Goal: Task Accomplishment & Management: Complete application form

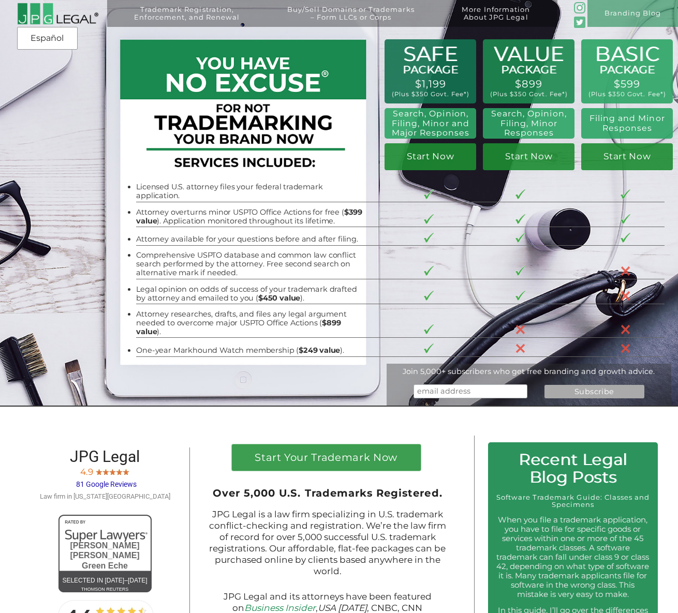
click at [19, 184] on div "BASIC PACKAGE $599 (Plus $350 Govt. Fee*) Filing and Minor Responses Start Now …" at bounding box center [339, 203] width 678 height 407
click at [2, 189] on div "BASIC PACKAGE $599 (Plus $350 Govt. Fee*) Filing and Minor Responses Start Now …" at bounding box center [339, 203] width 678 height 407
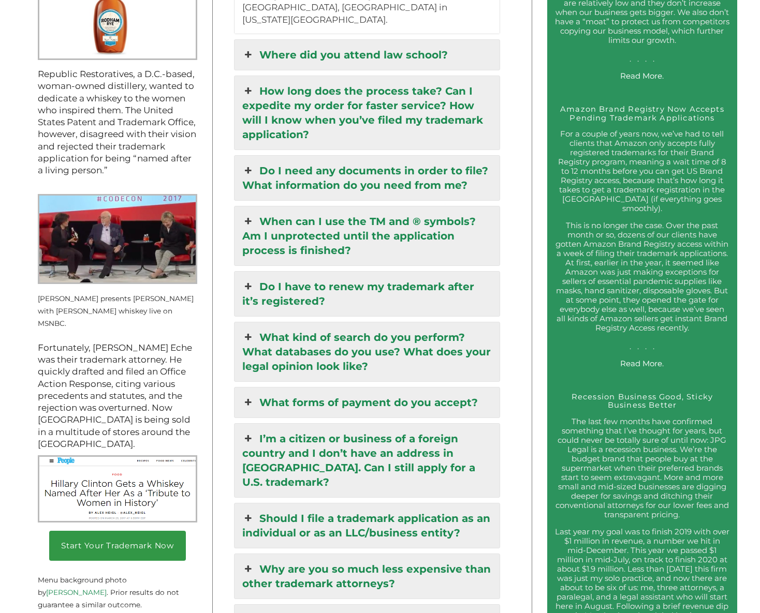
scroll to position [1182, 0]
click at [411, 387] on link "What forms of payment do you accept?" at bounding box center [367, 402] width 265 height 30
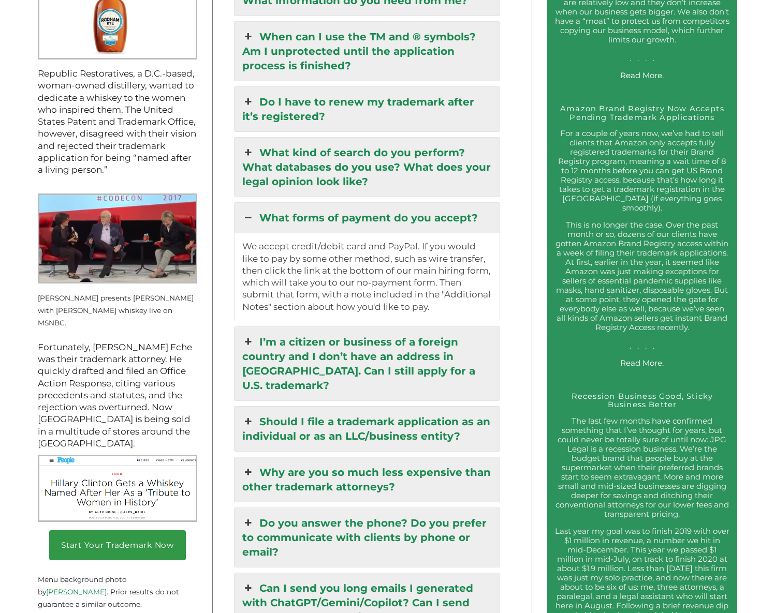
click at [372, 414] on link "Should I file a trademark application as an individual or as an LLC/business en…" at bounding box center [367, 429] width 265 height 45
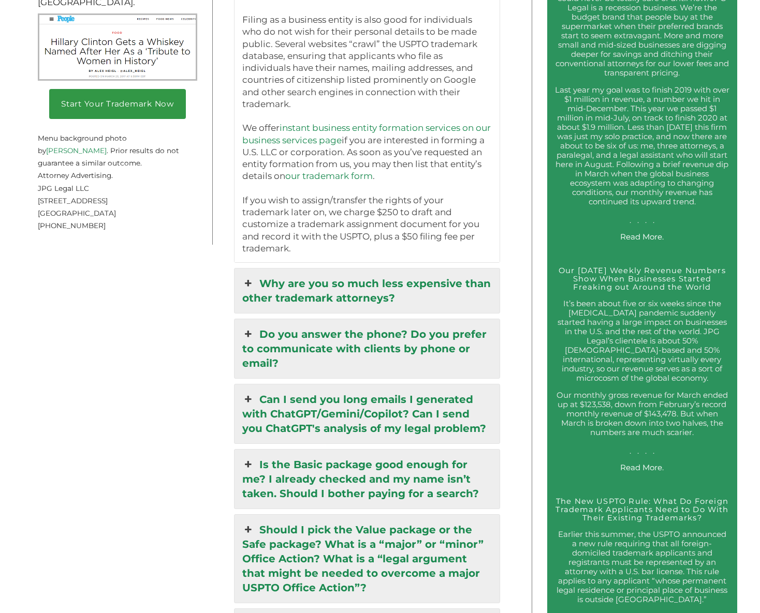
scroll to position [1624, 0]
click at [446, 384] on link "Can I send you long emails I generated with ChatGPT/Gemini/Copilot? Can I send …" at bounding box center [367, 413] width 265 height 59
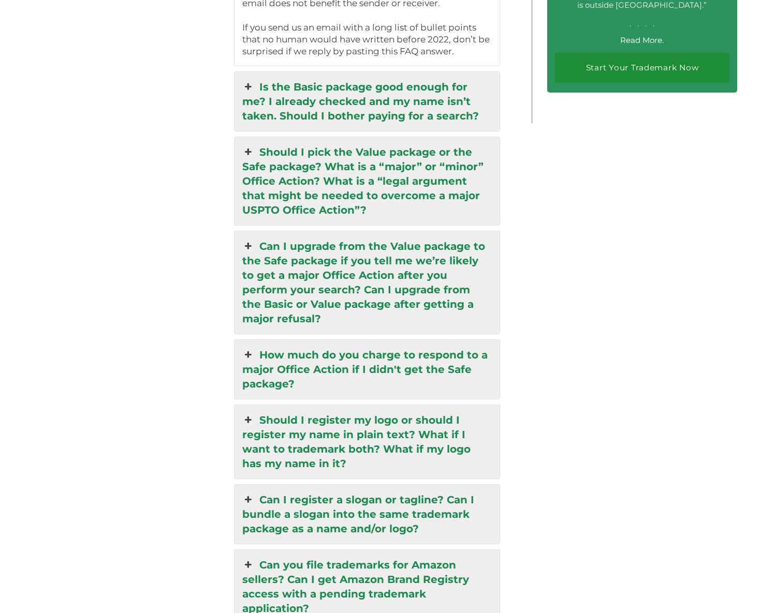
scroll to position [2226, 0]
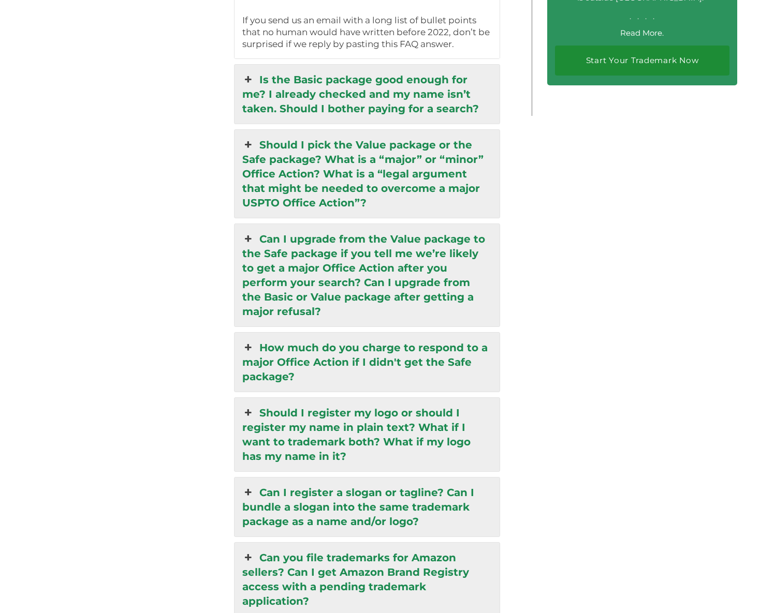
click at [444, 155] on link "Should I pick the Value package or the Safe package? What is a “major” or “mino…" at bounding box center [367, 174] width 265 height 88
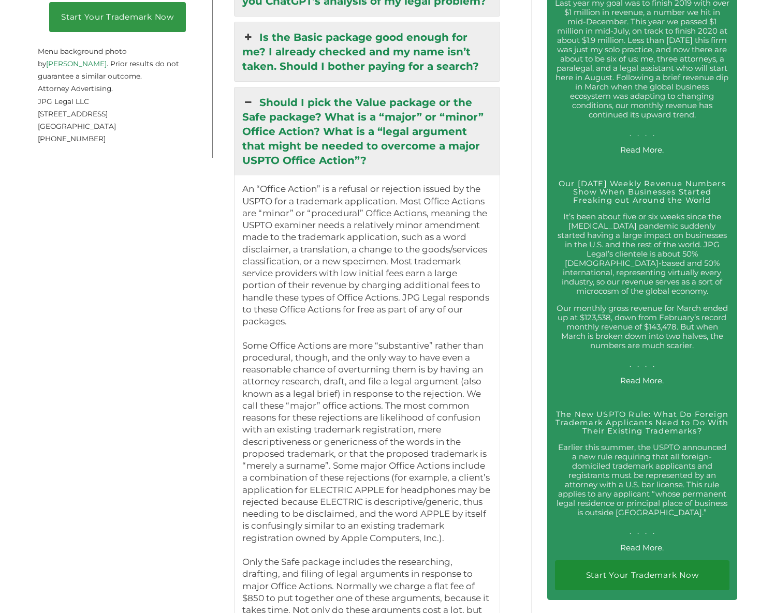
scroll to position [1712, 0]
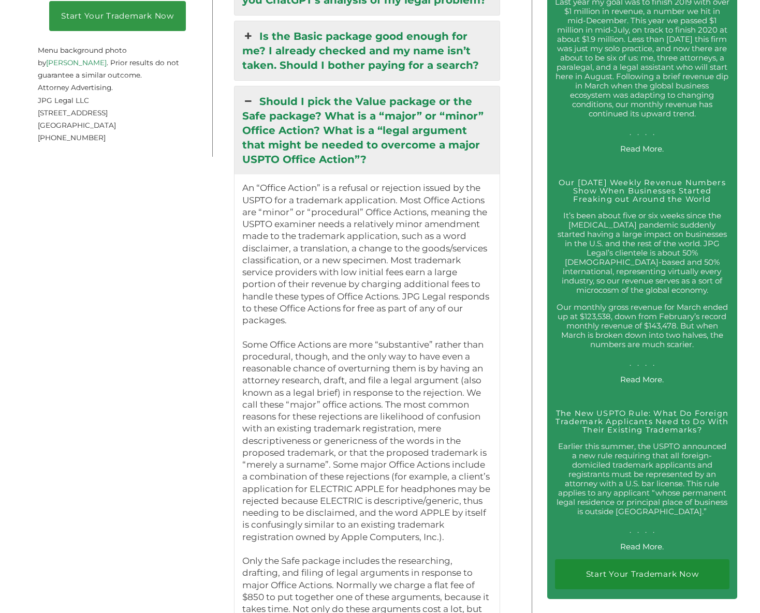
drag, startPoint x: 239, startPoint y: 83, endPoint x: 268, endPoint y: 89, distance: 29.5
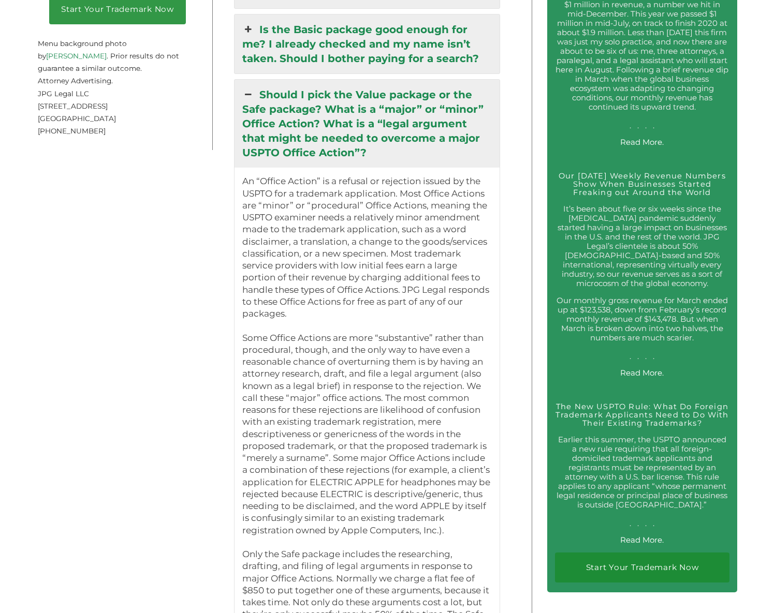
scroll to position [1689, 0]
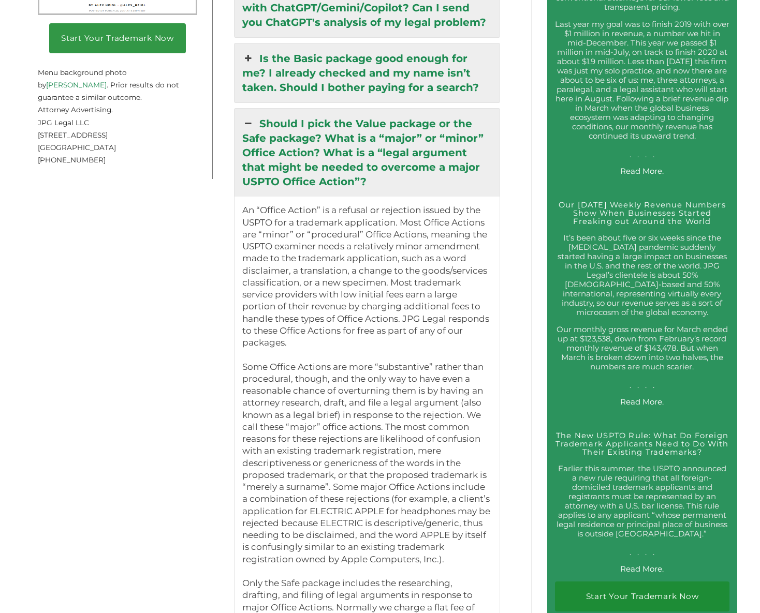
drag, startPoint x: 413, startPoint y: 466, endPoint x: 271, endPoint y: 121, distance: 374.0
click at [262, 108] on div "Should I pick the Value package or the Safe package? What is a “major” or “mino…" at bounding box center [367, 479] width 266 height 742
copy div "Should I pick the Value package or the Safe package? What is a “major” or “mino…"
click at [344, 253] on p "An “Office Action” is a refusal or rejection issued by the USPTO for a trademar…" at bounding box center [367, 523] width 250 height 638
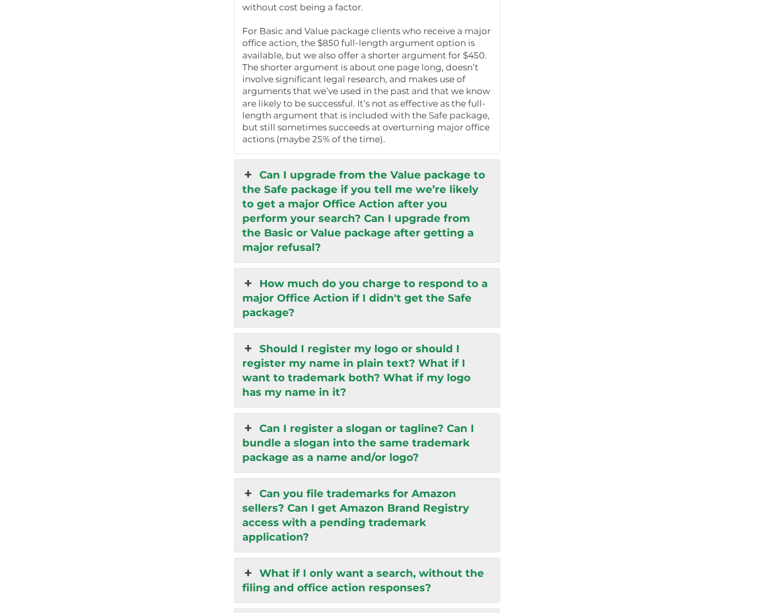
scroll to position [2387, 0]
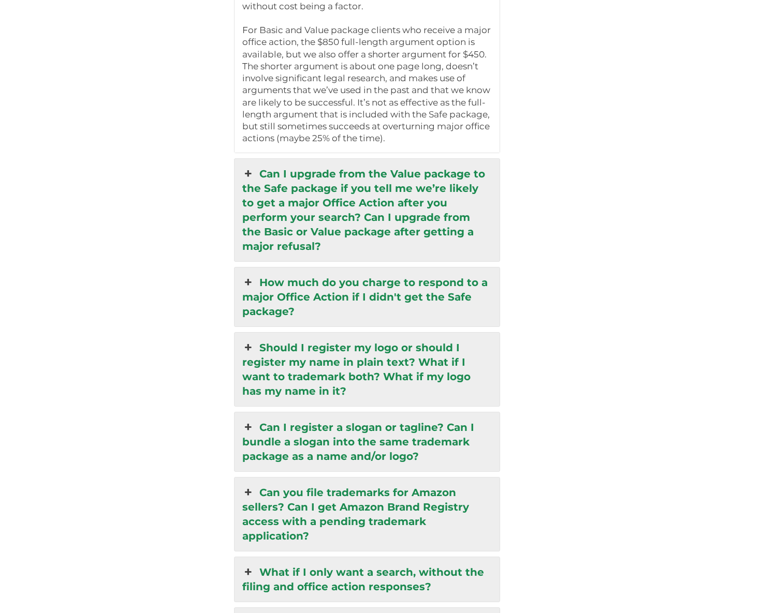
click at [250, 167] on icon at bounding box center [247, 174] width 11 height 14
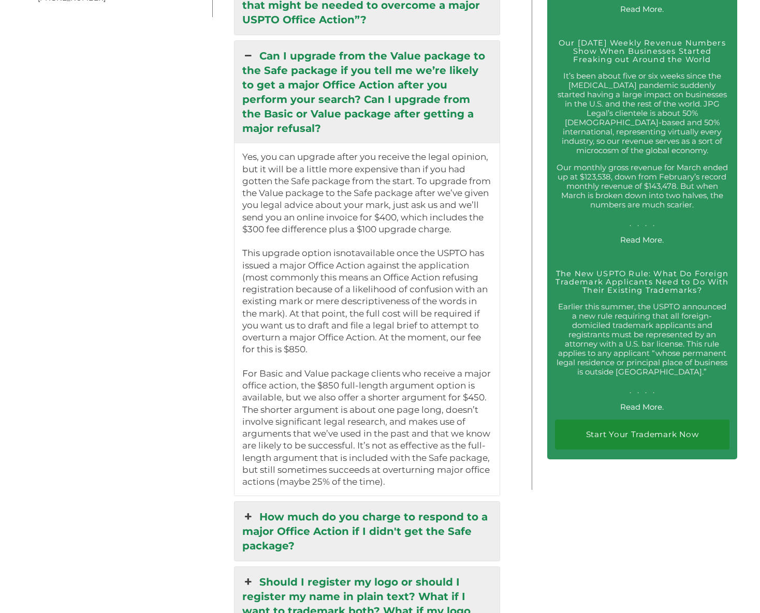
scroll to position [1691, 0]
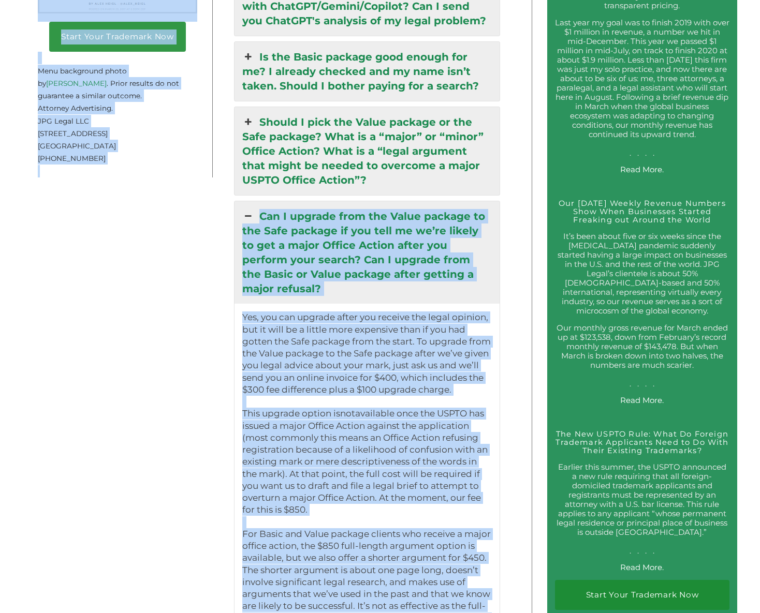
drag, startPoint x: 228, startPoint y: 200, endPoint x: 246, endPoint y: 199, distance: 17.6
click at [246, 199] on div "Start Your Trademark Now Over 5,000 U.S. Trademarks Registered. JPG Legal is a …" at bounding box center [266, 304] width 487 height 3018
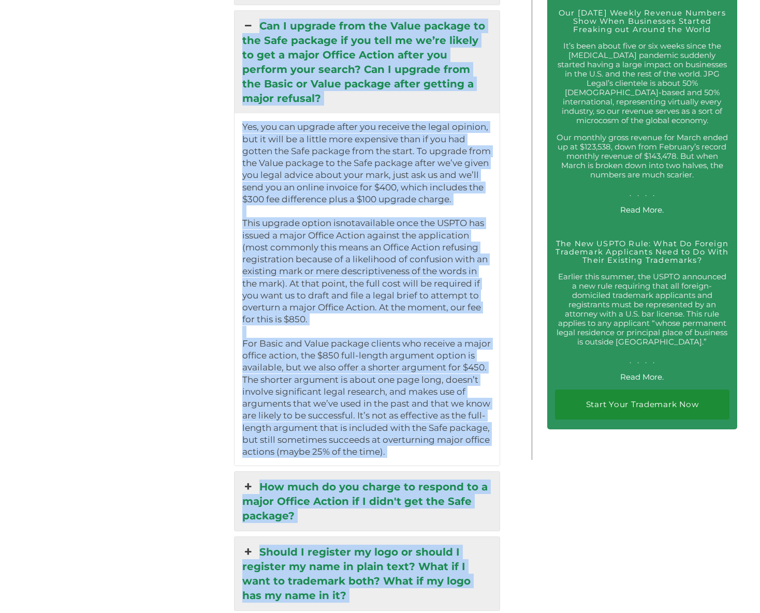
scroll to position [1896, 0]
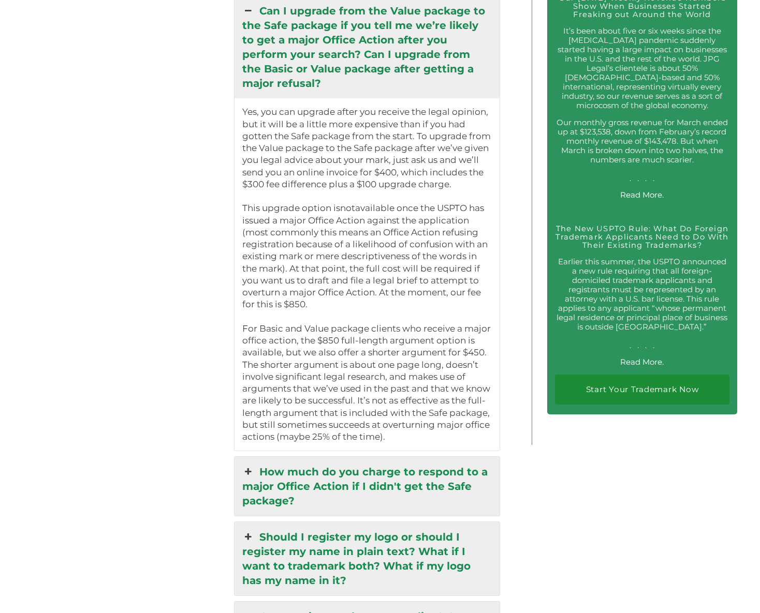
click at [142, 258] on div "Start Your Trademark Now Over 5,000 U.S. Trademarks Registered. JPG Legal is a …" at bounding box center [266, 99] width 487 height 3018
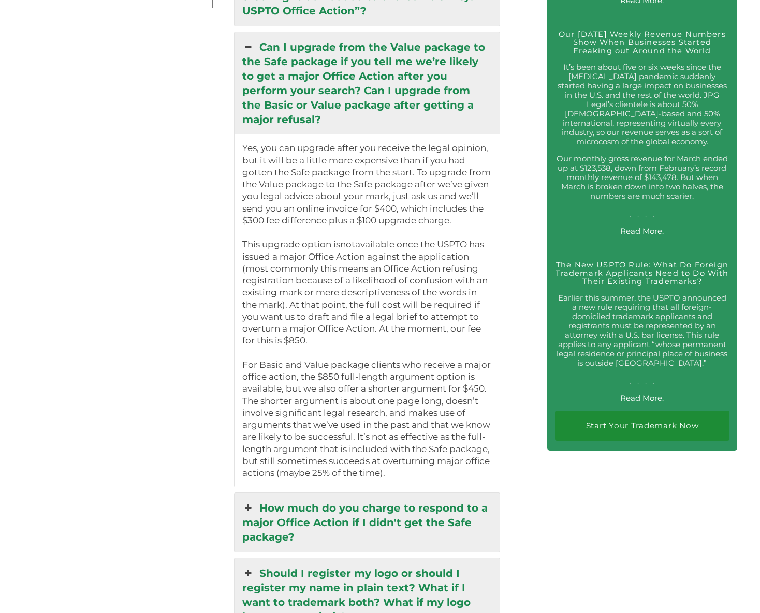
scroll to position [1835, 0]
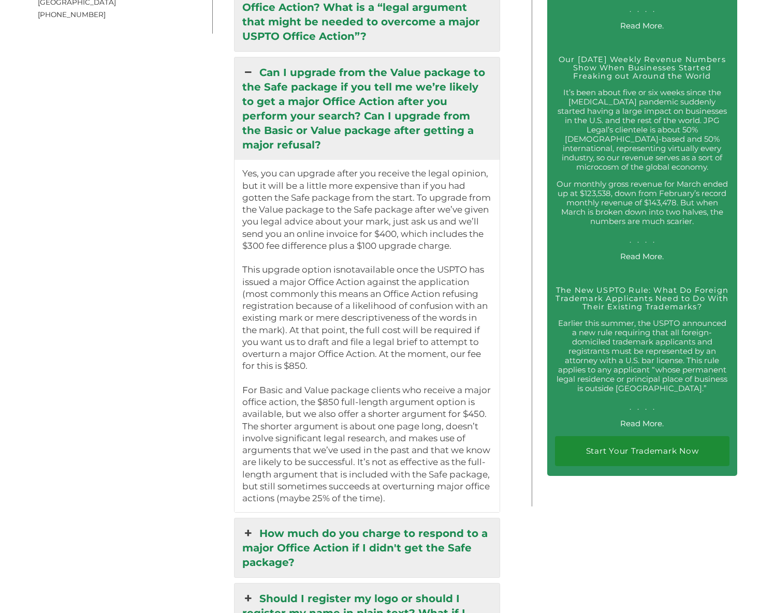
drag, startPoint x: 408, startPoint y: 406, endPoint x: 261, endPoint y: 47, distance: 388.4
click at [260, 57] on div "Can I upgrade from the Value package to the Safe package if you tell me we’re l…" at bounding box center [367, 285] width 266 height 456
copy div "Can I upgrade from the Value package to the Safe package if you tell me we’re l…"
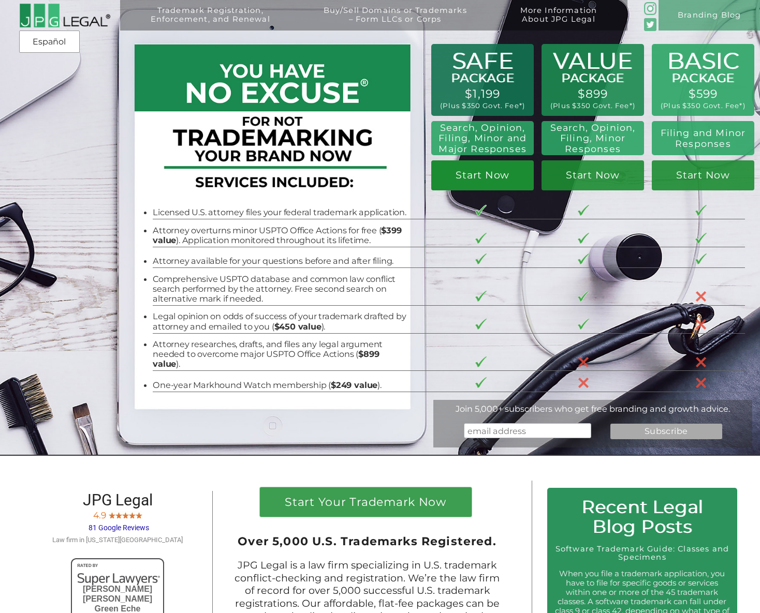
scroll to position [0, 0]
click at [484, 175] on link "Start Now" at bounding box center [482, 175] width 103 height 30
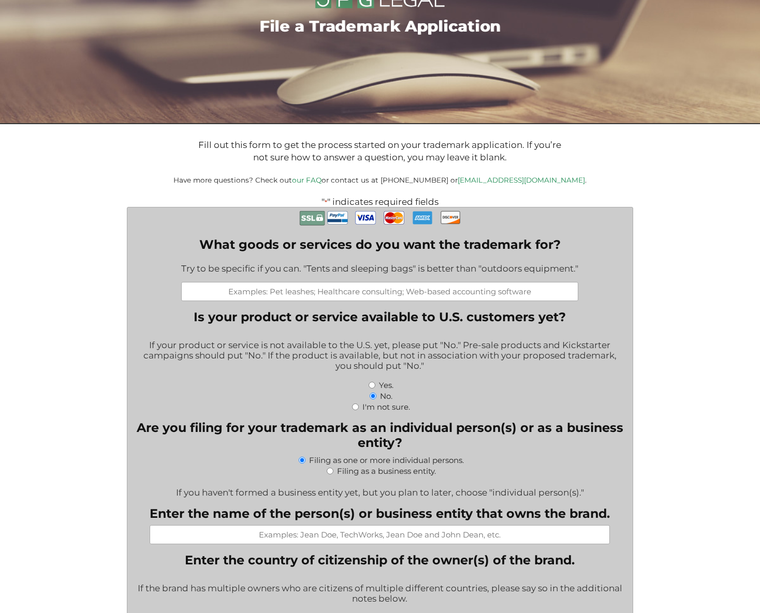
scroll to position [191, 0]
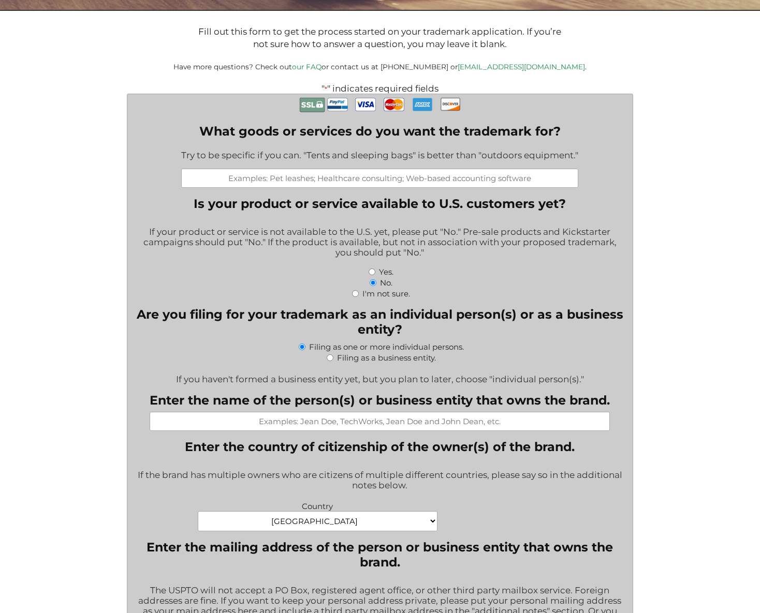
click at [357, 174] on input "What goods or services do you want the trademark for?" at bounding box center [379, 178] width 397 height 19
click at [389, 177] on input "What goods or services do you want the trademark for?" at bounding box center [379, 178] width 397 height 19
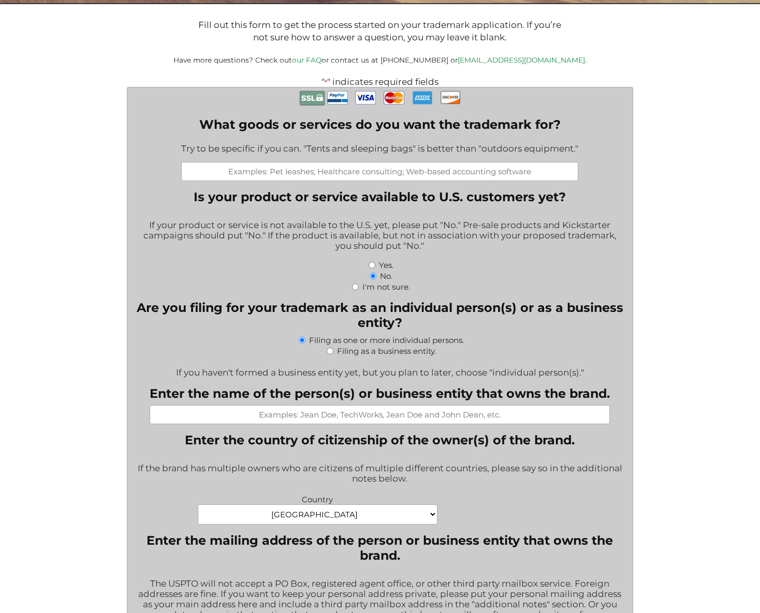
scroll to position [197, 0]
click at [355, 289] on input "I'm not sure." at bounding box center [355, 287] width 7 height 7
radio input "true"
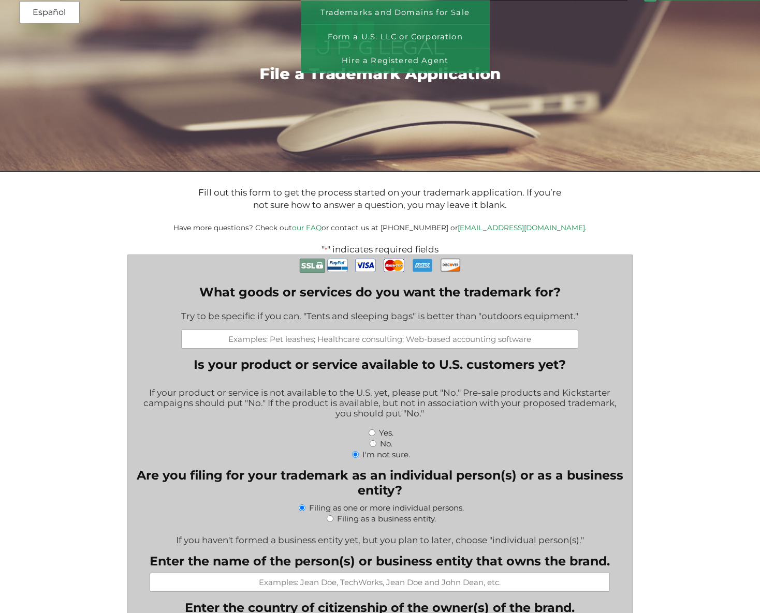
scroll to position [30, 0]
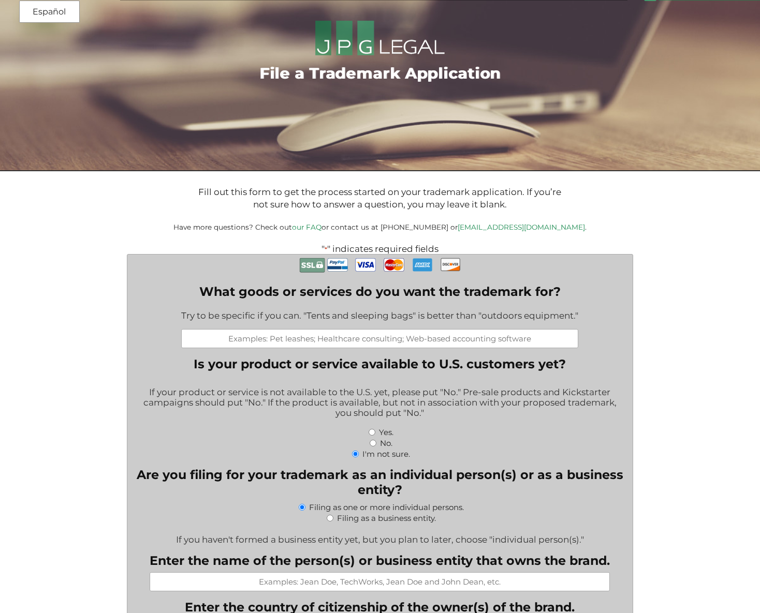
click at [196, 289] on label "What goods or services do you want the trademark for?" at bounding box center [379, 291] width 397 height 15
click at [196, 329] on input "What goods or services do you want the trademark for?" at bounding box center [379, 338] width 397 height 19
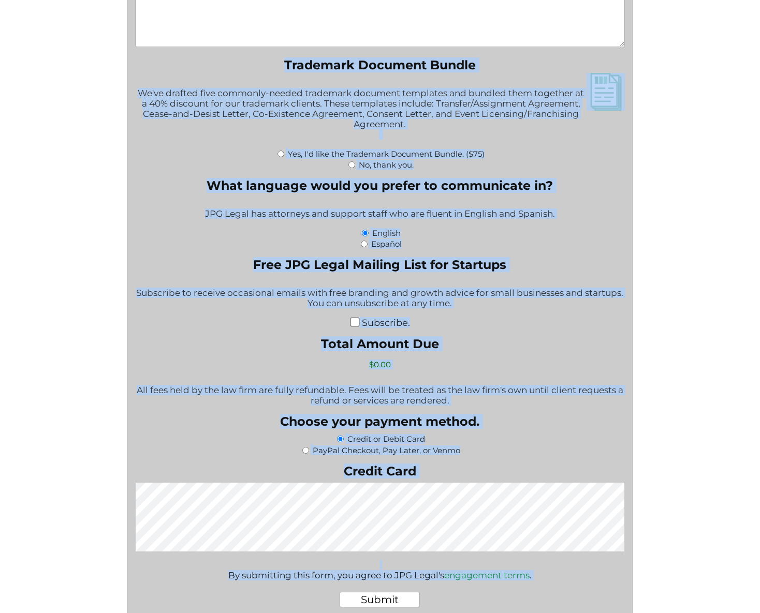
scroll to position [1443, 0]
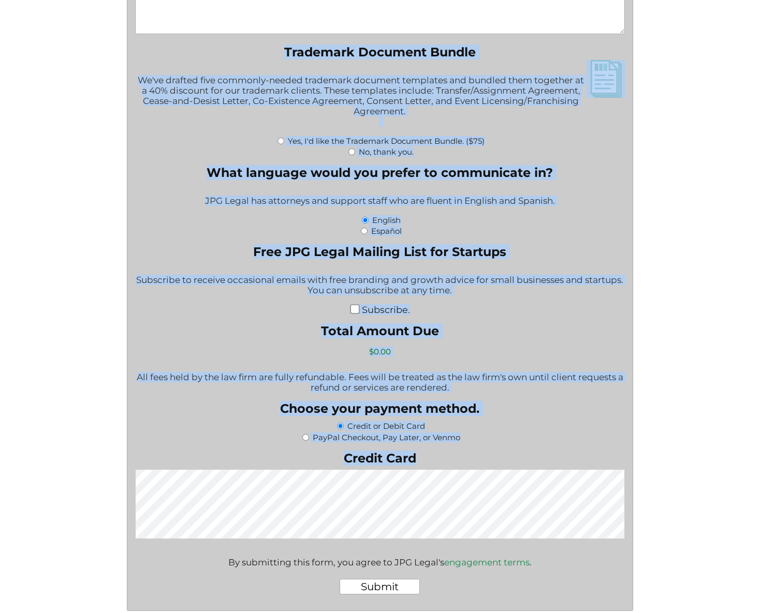
drag, startPoint x: 199, startPoint y: 289, endPoint x: 429, endPoint y: 452, distance: 282.1
copy div "What goods or services do you want the trademark for? Try to be specific if you…"
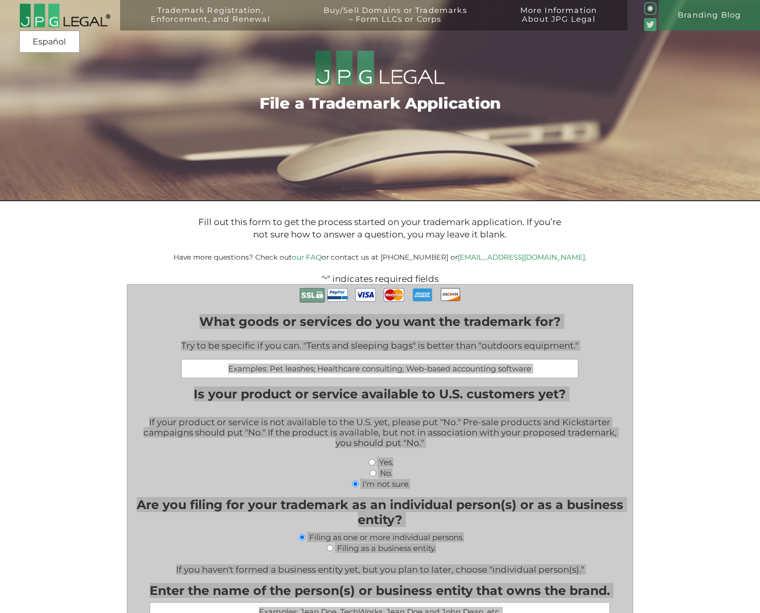
scroll to position [0, 0]
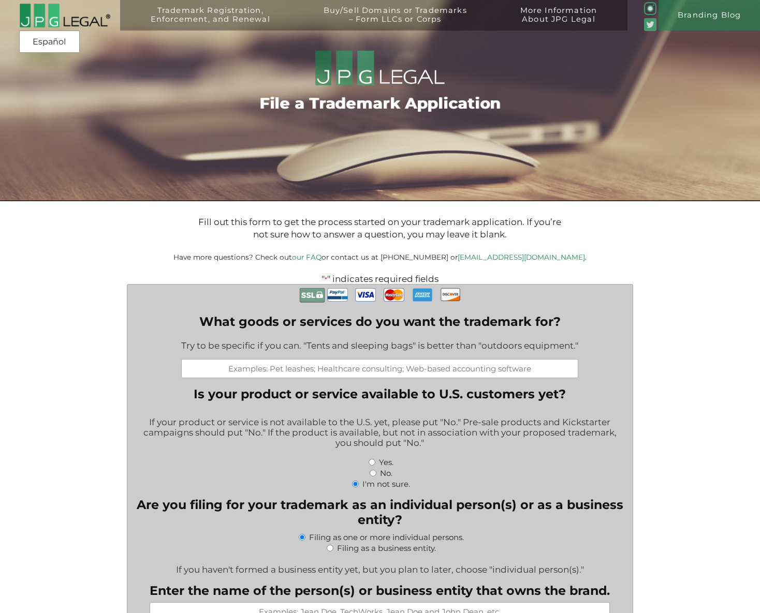
click at [312, 363] on input "What goods or services do you want the trademark for?" at bounding box center [379, 368] width 397 height 19
click at [313, 371] on input "What goods or services do you want the trademark for?" at bounding box center [379, 368] width 397 height 19
click at [322, 370] on input "What goods or services do you want the trademark for?" at bounding box center [379, 368] width 397 height 19
paste input "Suggested phrasing (clear, USPTO-friendly, narrowed to your industrial audience…"
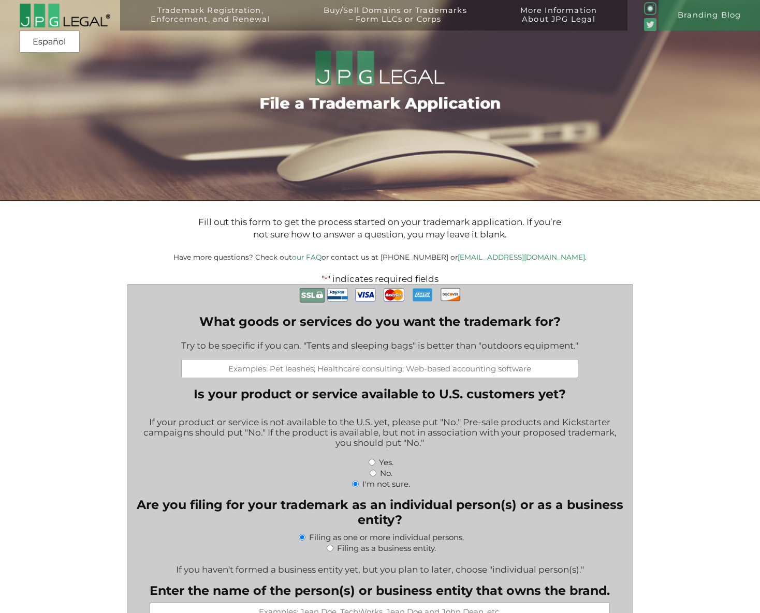
type input "Suggested phrasing (clear, USPTO-friendly, narrowed to your industrial audience…"
drag, startPoint x: 322, startPoint y: 370, endPoint x: 90, endPoint y: 374, distance: 232.0
click at [221, 368] on input "Suggested phrasing (clear, USPTO-friendly, narrowed to your industrial audience…" at bounding box center [379, 368] width 397 height 19
click at [198, 369] on input "Suggested phrasing (clear, USPTO-friendly, narrowed to your industrial audience…" at bounding box center [379, 368] width 397 height 19
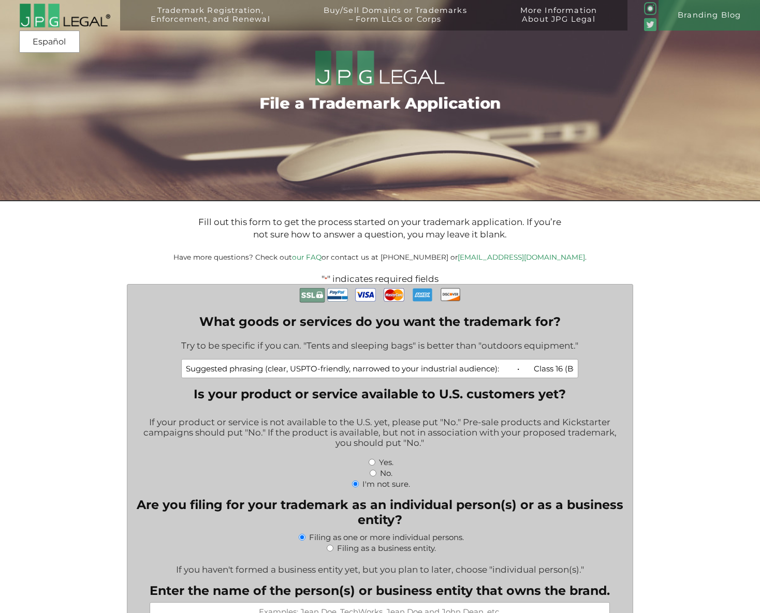
click at [198, 369] on input "Suggested phrasing (clear, USPTO-friendly, narrowed to your industrial audience…" at bounding box center [379, 368] width 397 height 19
click at [365, 369] on input "What goods or services do you want the trademark for?" at bounding box center [379, 368] width 397 height 19
paste input "• Class 16 (Books): “Printed books in the field of marketing for industrial man…"
type input "• Class 16 (Books): “Printed books in the field of marketing for industrial man…"
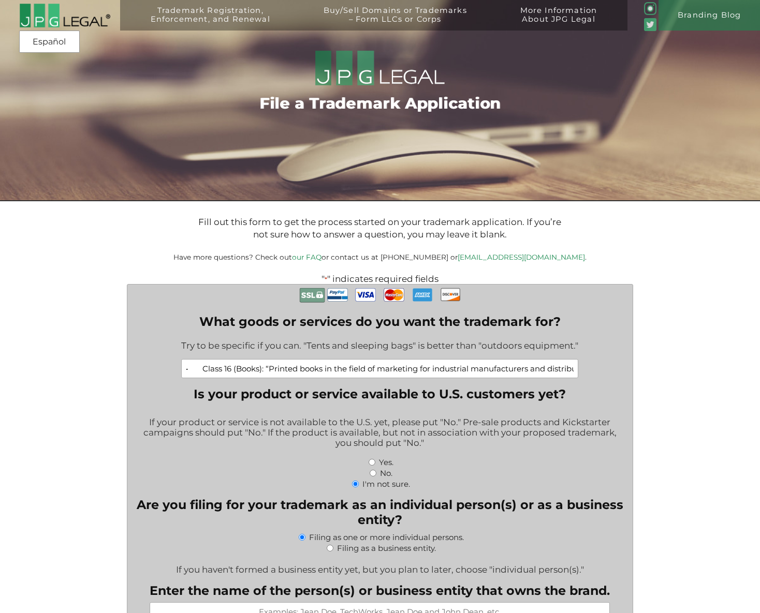
click at [373, 475] on input "No." at bounding box center [373, 473] width 7 height 7
radio input "true"
drag, startPoint x: 233, startPoint y: 370, endPoint x: 692, endPoint y: 366, distance: 458.2
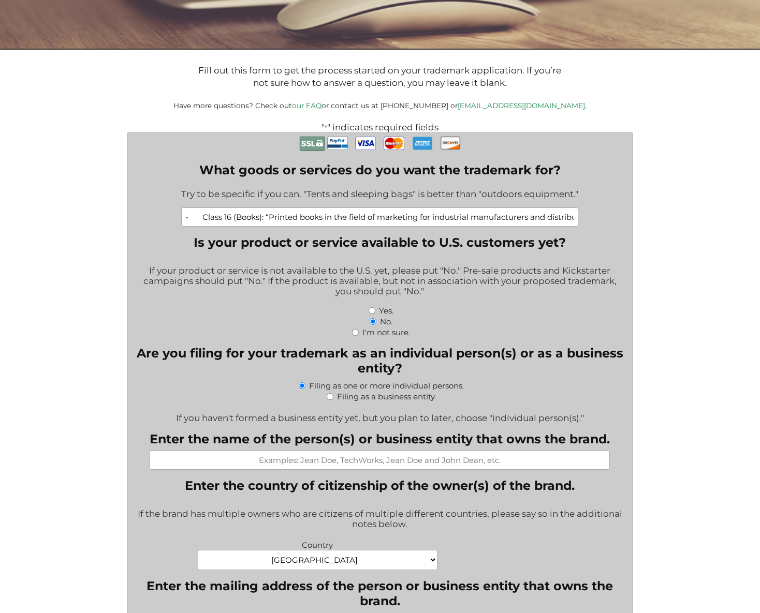
scroll to position [154, 0]
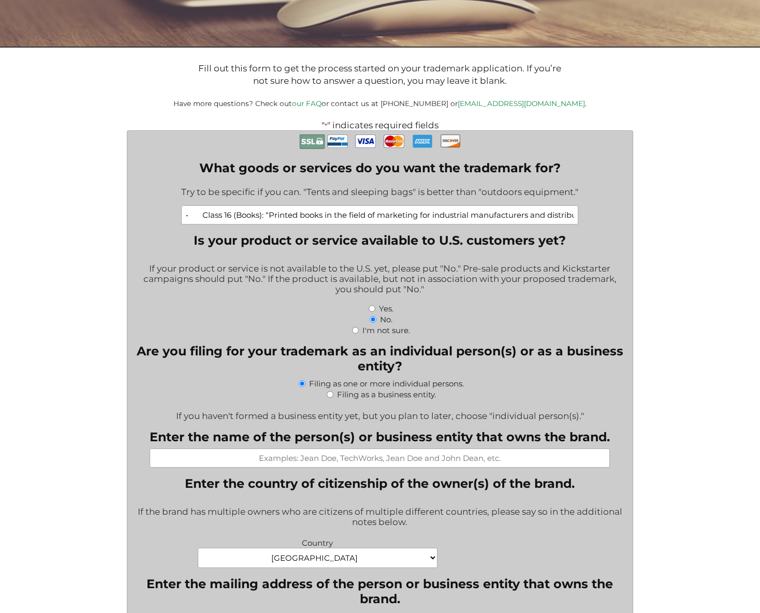
click at [328, 396] on input "Filing as a business entity." at bounding box center [330, 394] width 7 height 7
radio input "true"
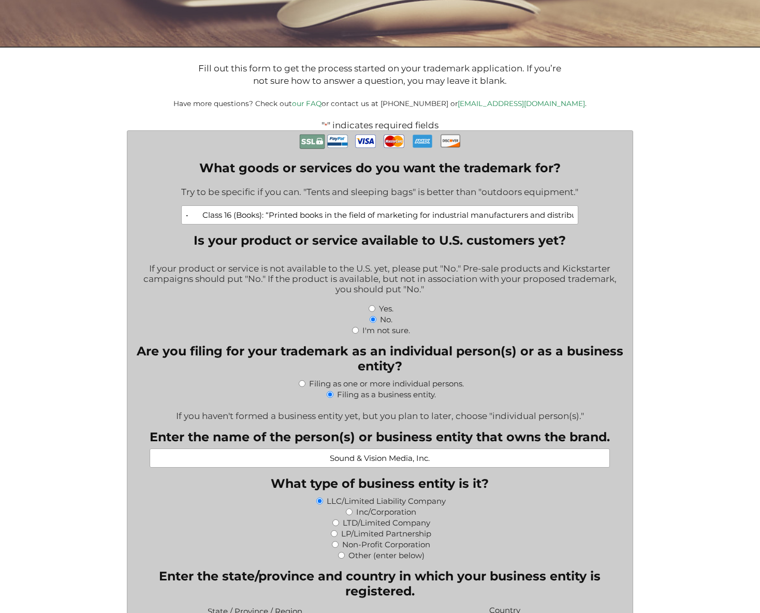
type input "Sound & Vision Media, Inc."
click at [347, 514] on input "Inc/Corporation" at bounding box center [349, 512] width 7 height 7
radio input "true"
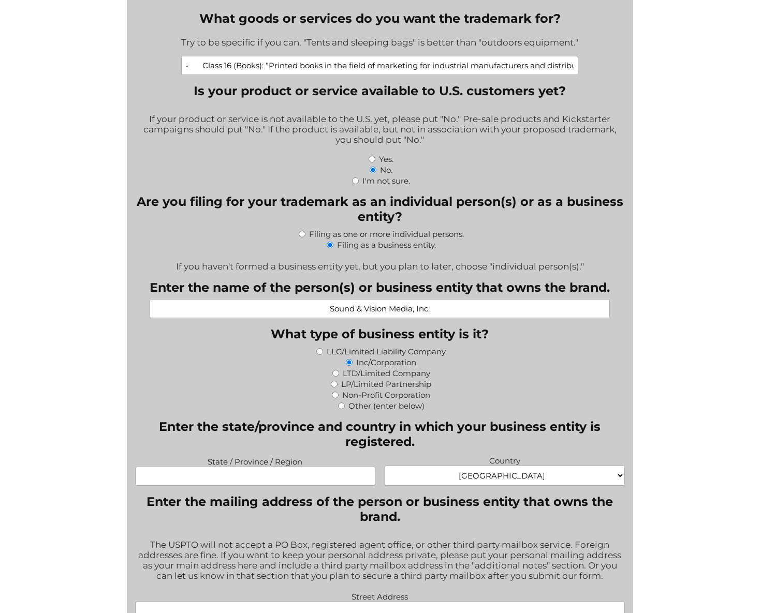
scroll to position [304, 0]
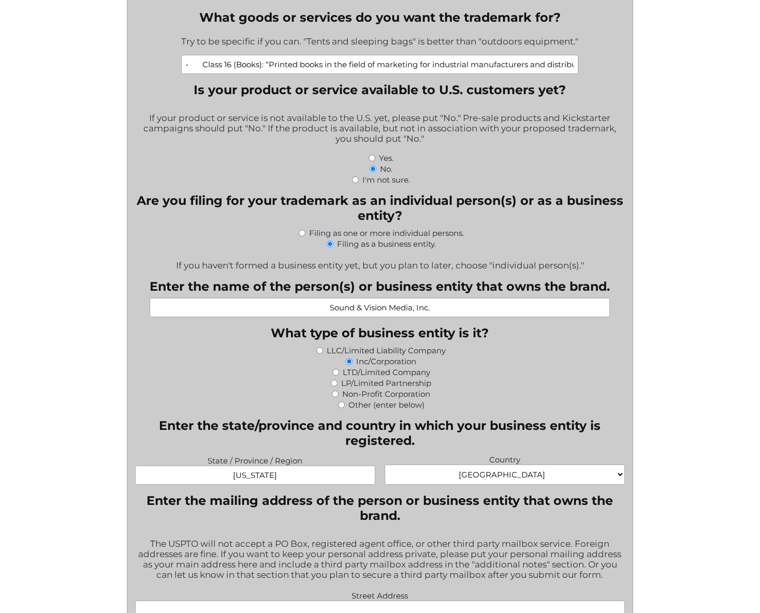
type input "New Jersey"
click at [518, 507] on legend "Enter the mailing address of the person or business entity that owns the brand." at bounding box center [380, 508] width 490 height 30
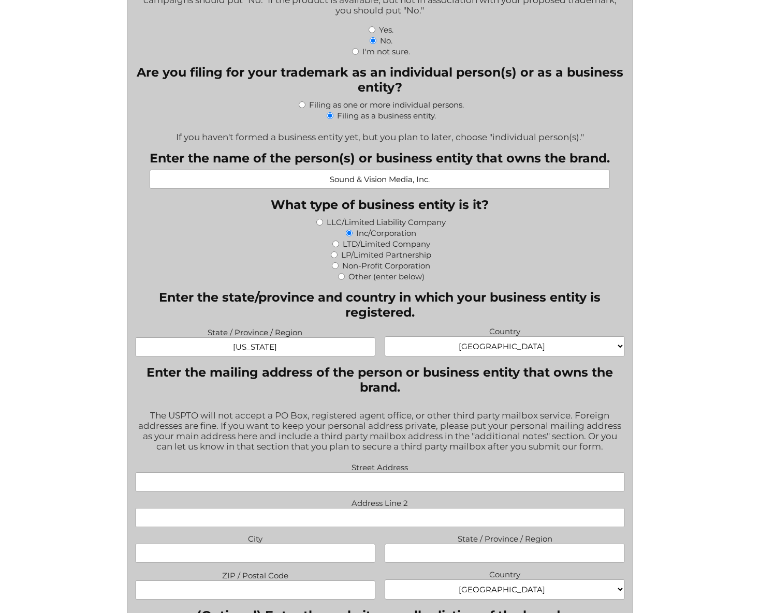
scroll to position [434, 0]
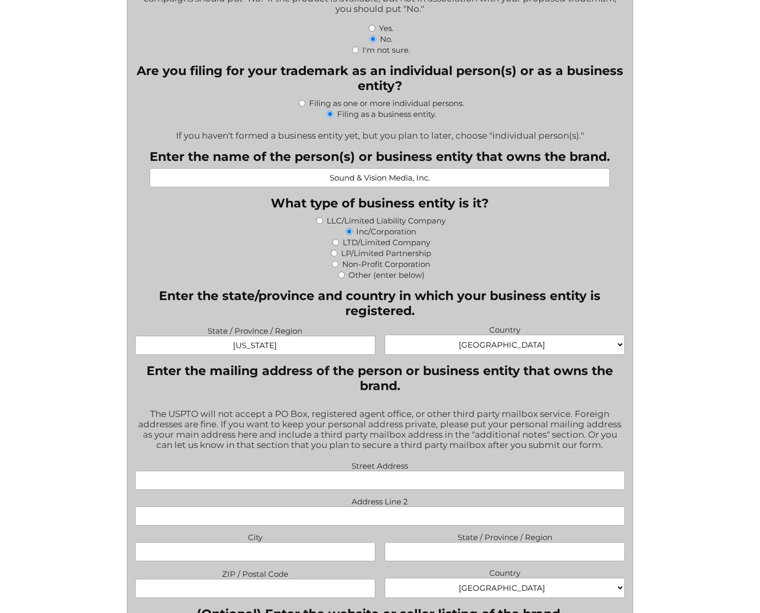
click at [376, 487] on input "Street Address" at bounding box center [380, 480] width 490 height 19
type input "101 Crawfords Corner Road"
type input "Suite 4116"
type input "Holmdel"
type input "NJ"
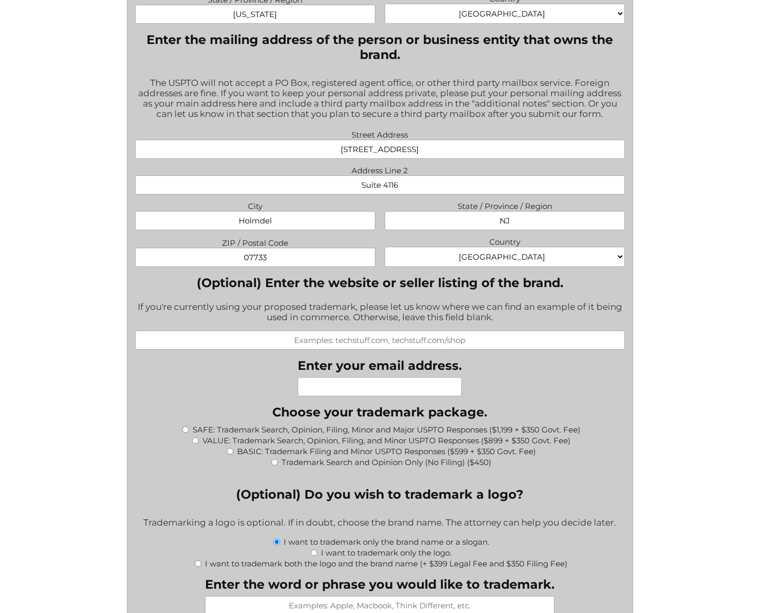
scroll to position [776, 0]
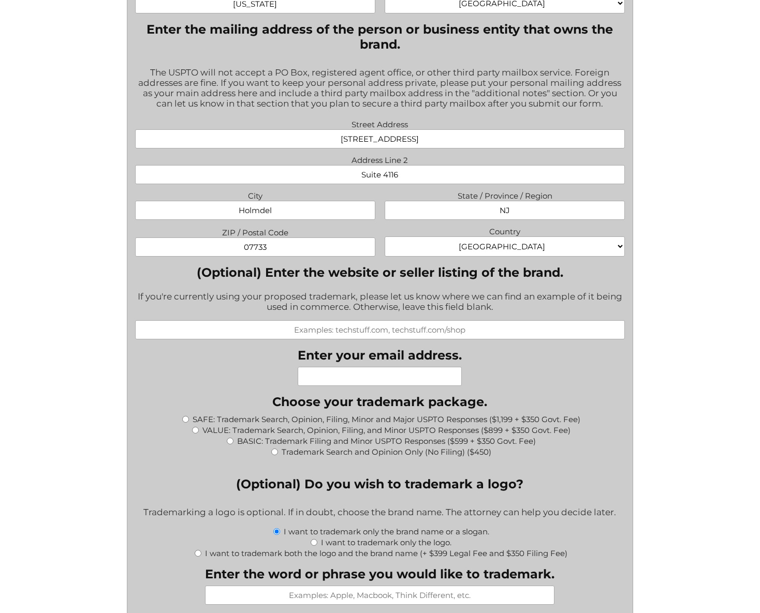
type input "07733"
click at [447, 332] on input "(Optional) Enter the website or seller listing of the brand." at bounding box center [380, 329] width 490 height 19
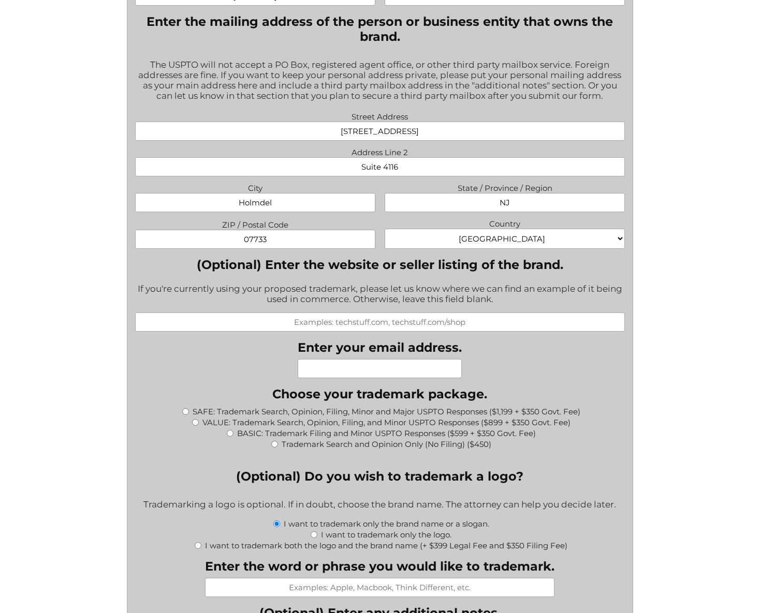
scroll to position [785, 0]
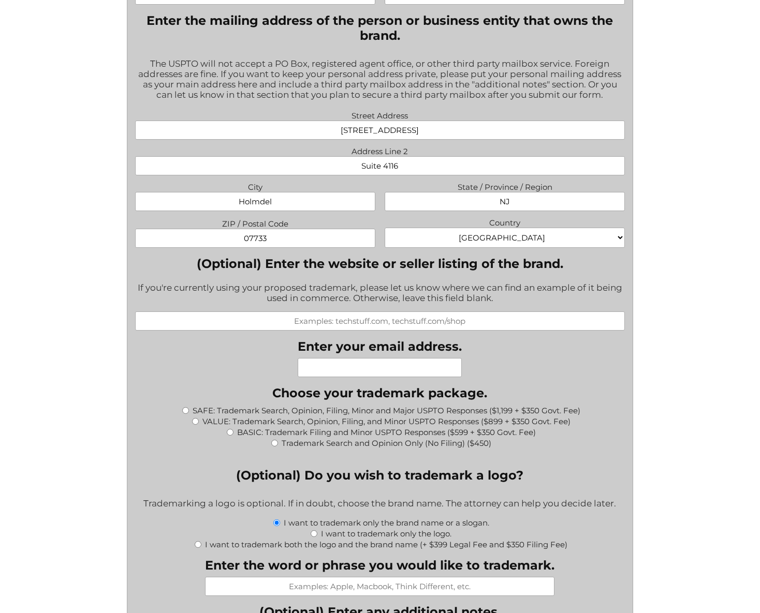
type input "bdestefano@svmsolutions.com"
click at [577, 374] on div "What goods or services do you want the trademark for? Try to be specific if you…" at bounding box center [380, 396] width 490 height 1793
click at [185, 411] on input "SAFE: Trademark Search, Opinion, Filing, Minor and Major USPTO Responses ($1,19…" at bounding box center [185, 410] width 7 height 7
radio input "true"
type input "$1,549.00"
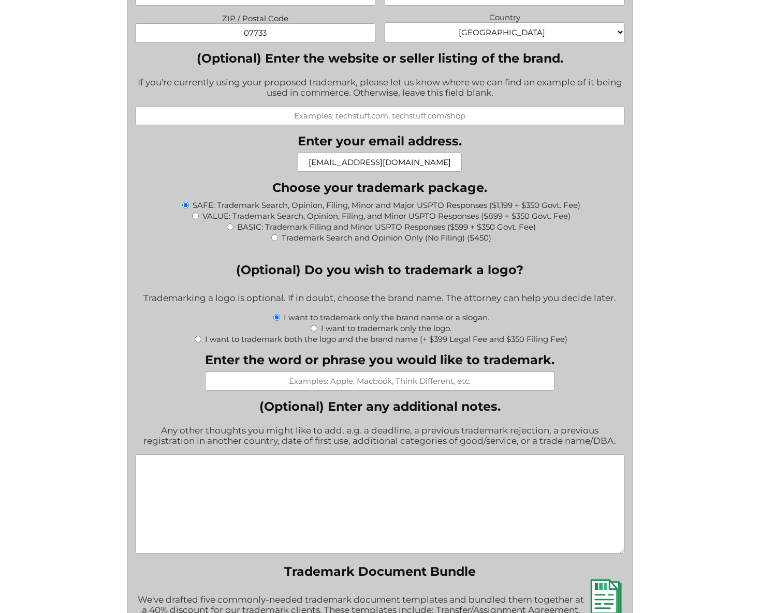
scroll to position [1002, 0]
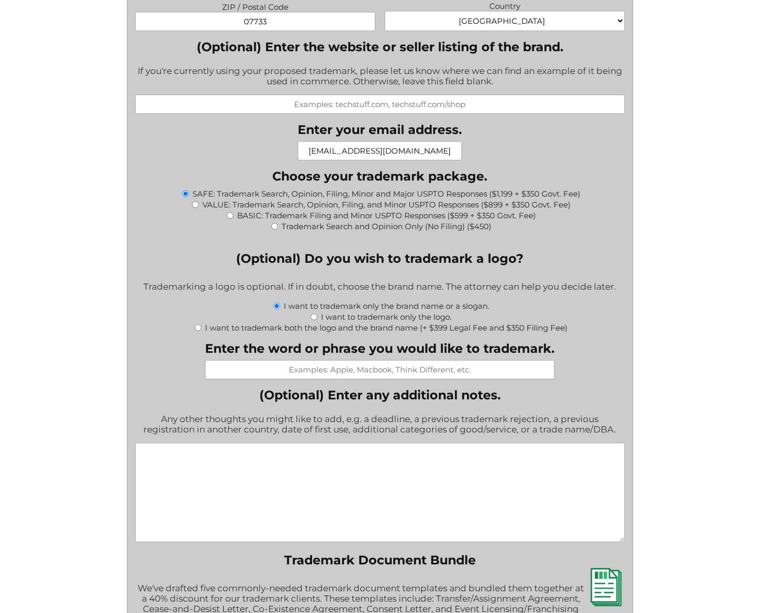
click at [364, 372] on input "Enter the word or phrase you would like to trademark." at bounding box center [379, 369] width 349 height 19
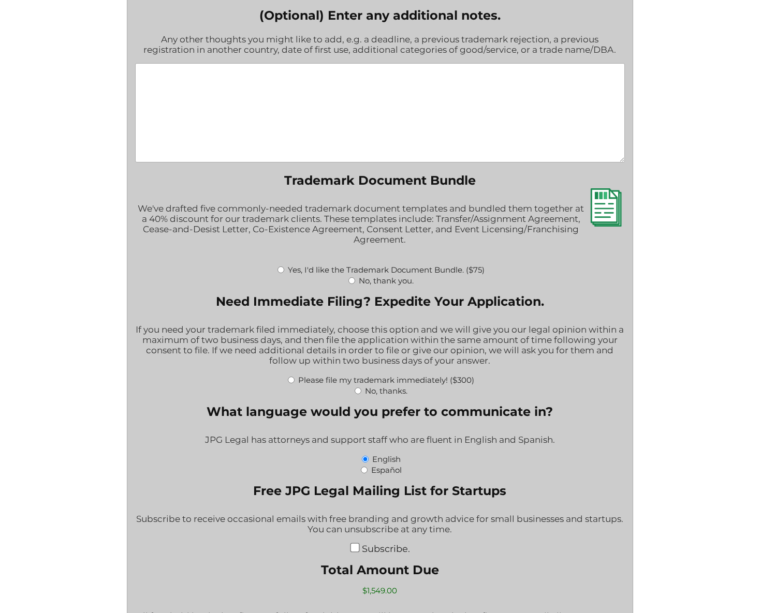
scroll to position [1390, 0]
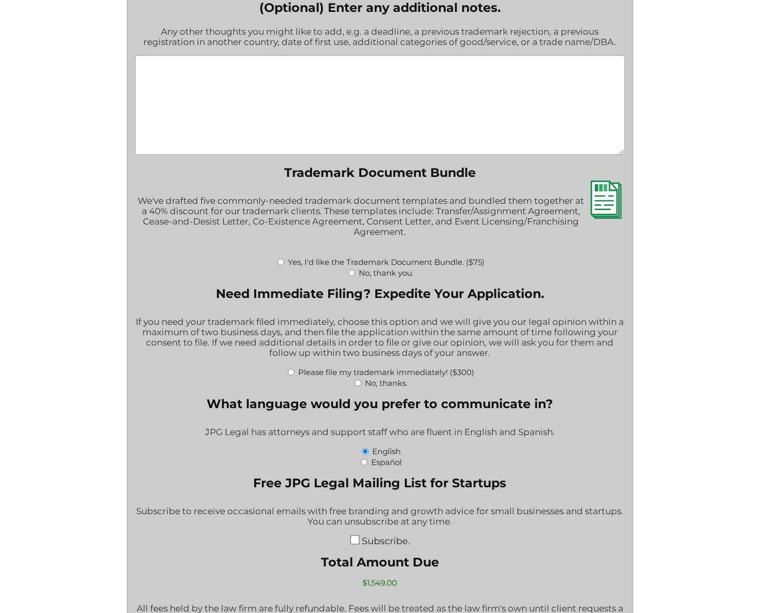
type input "Industrial Marketing Engine"
click at [350, 273] on input "No, thank you." at bounding box center [351, 273] width 7 height 7
radio input "true"
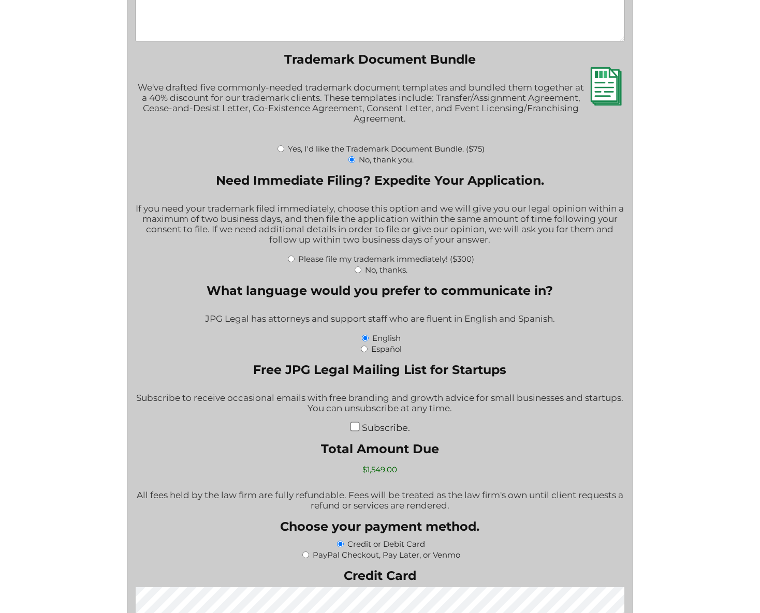
scroll to position [1511, 0]
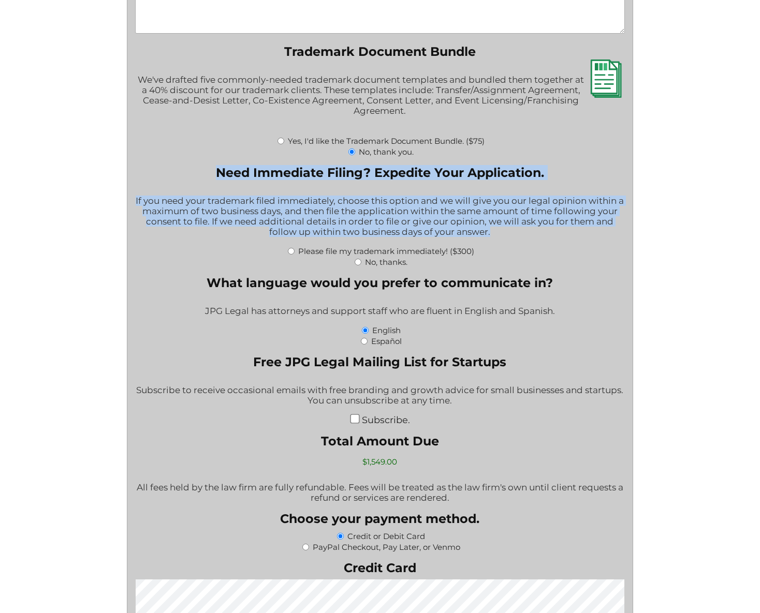
drag, startPoint x: 217, startPoint y: 170, endPoint x: 640, endPoint y: 226, distance: 426.7
copy fieldset "Need Immediate Filing? Expedite Your Application. If you need your trademark fi…"
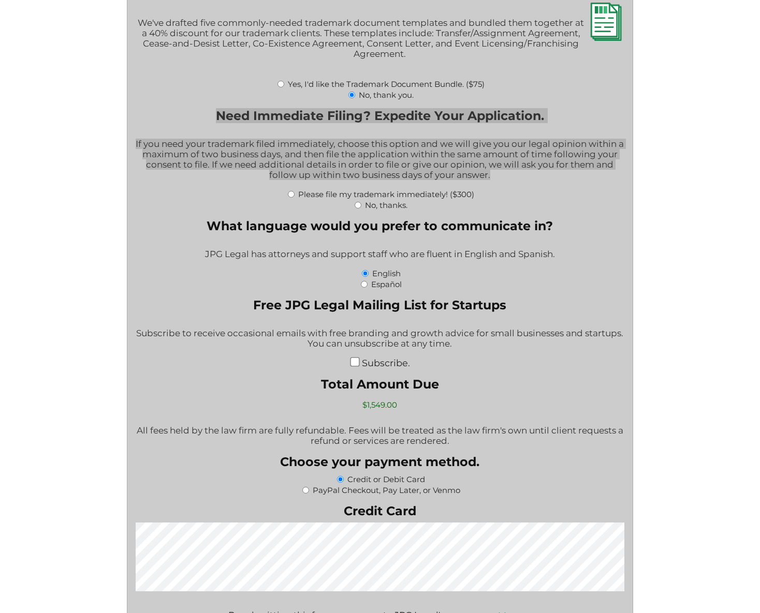
scroll to position [1568, 0]
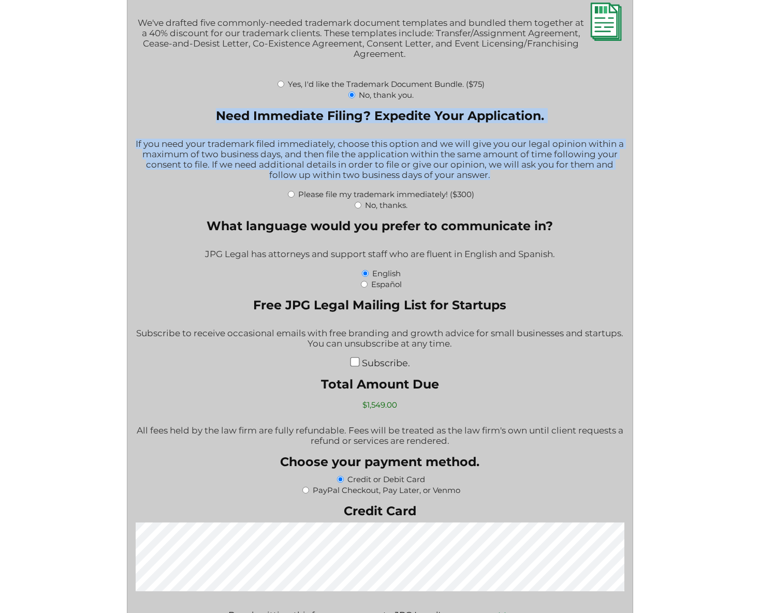
click at [291, 195] on input "Please file my trademark immediately! ($300)" at bounding box center [291, 194] width 7 height 7
radio input "true"
type input "$1,849.00"
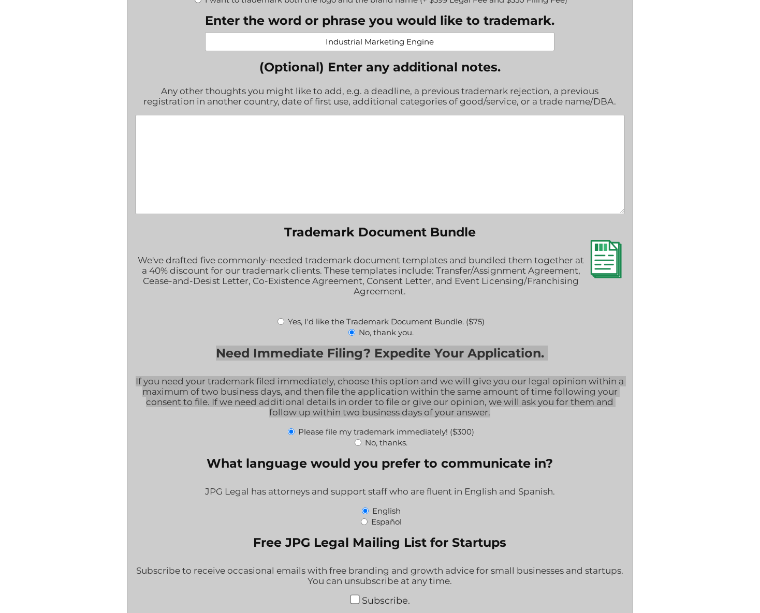
scroll to position [1728, 0]
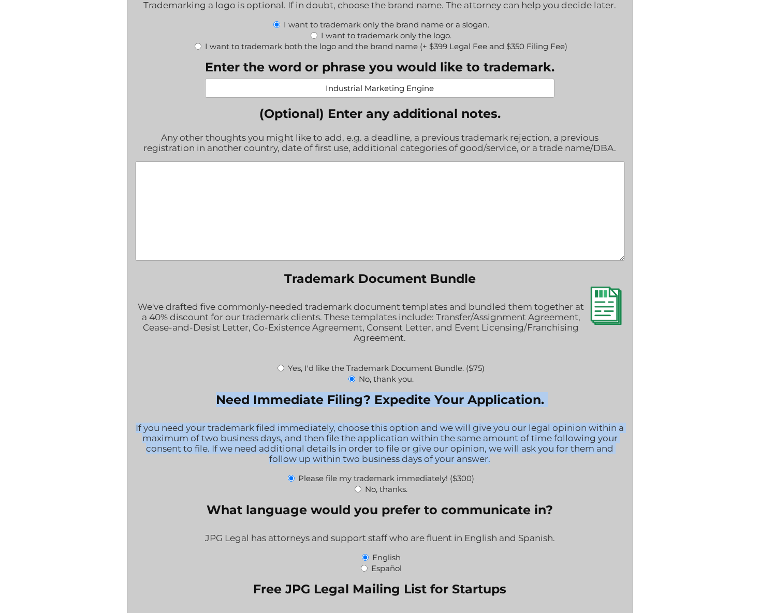
scroll to position [1185, 0]
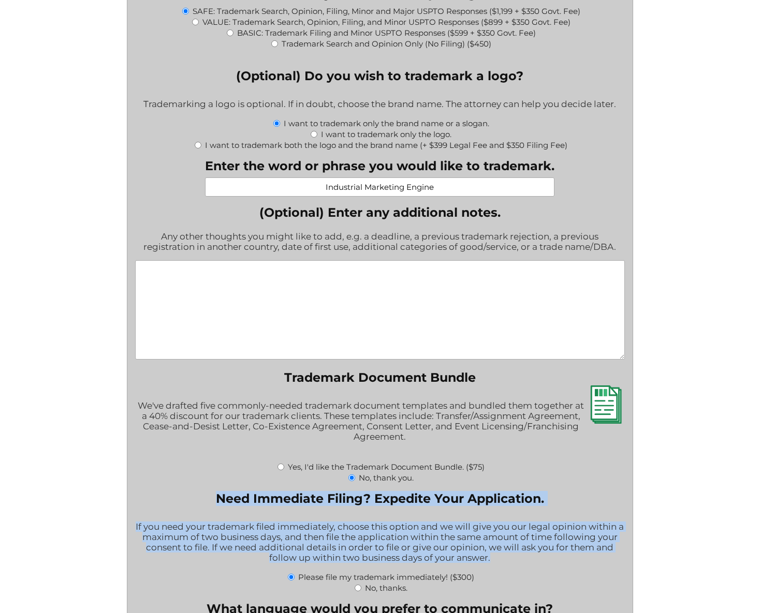
paste textarea "Please note this brand will be used specifically for consulting, training, and …"
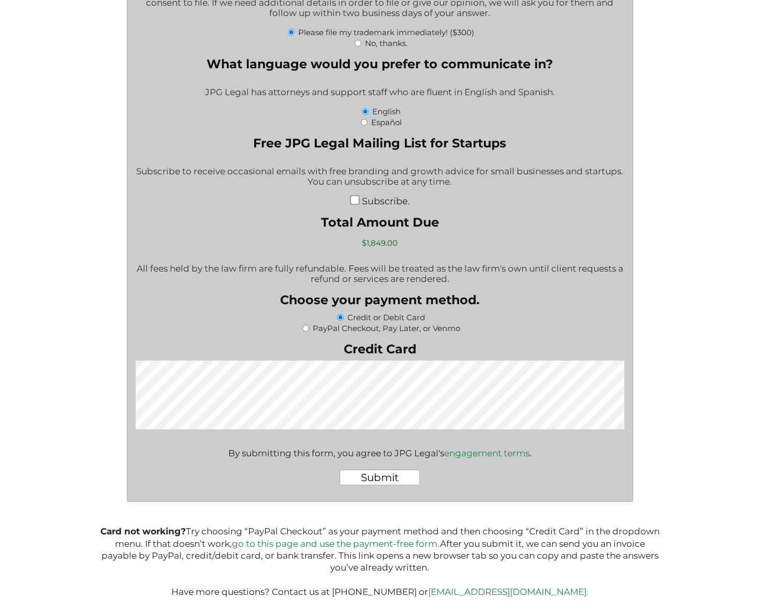
scroll to position [1728, 0]
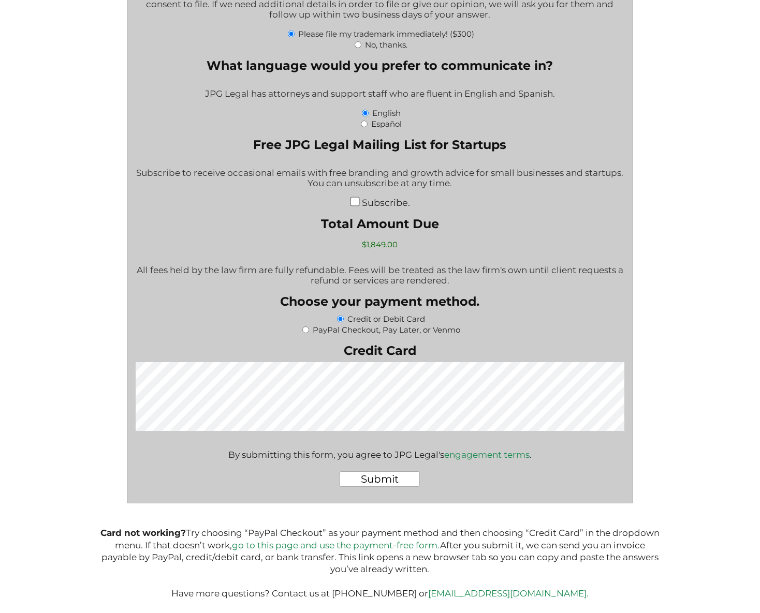
type textarea "Please note this brand will be used specifically for consulting, training, and …"
click at [386, 477] on input "Submit" at bounding box center [380, 480] width 80 height 16
